Goal: Task Accomplishment & Management: Use online tool/utility

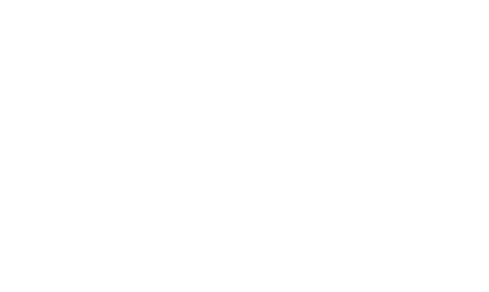
click at [346, 41] on body at bounding box center [244, 146] width 489 height 292
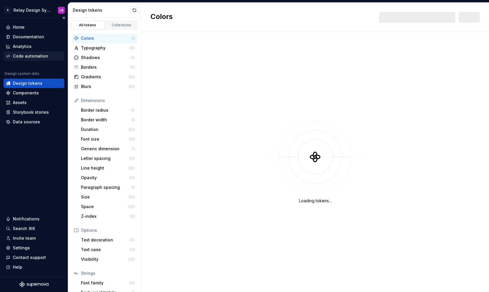
click at [41, 56] on div "Code automation" at bounding box center [30, 56] width 35 height 6
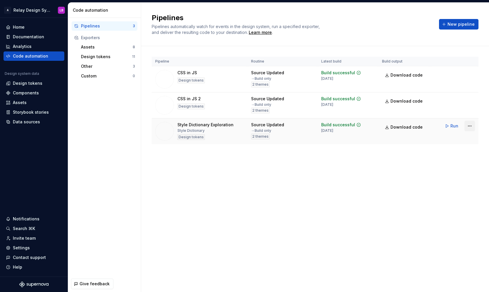
click at [469, 129] on html "A Relay Design System LB Home Documentation Analytics Code automation Design sy…" at bounding box center [244, 146] width 489 height 292
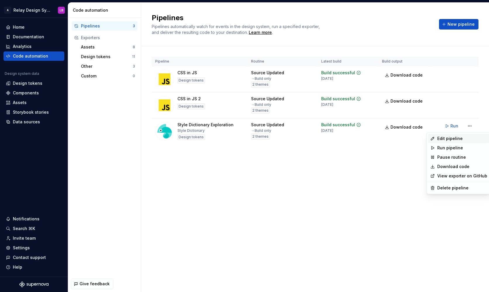
click at [459, 137] on div "Edit pipeline" at bounding box center [462, 139] width 50 height 6
